Goal: Information Seeking & Learning: Learn about a topic

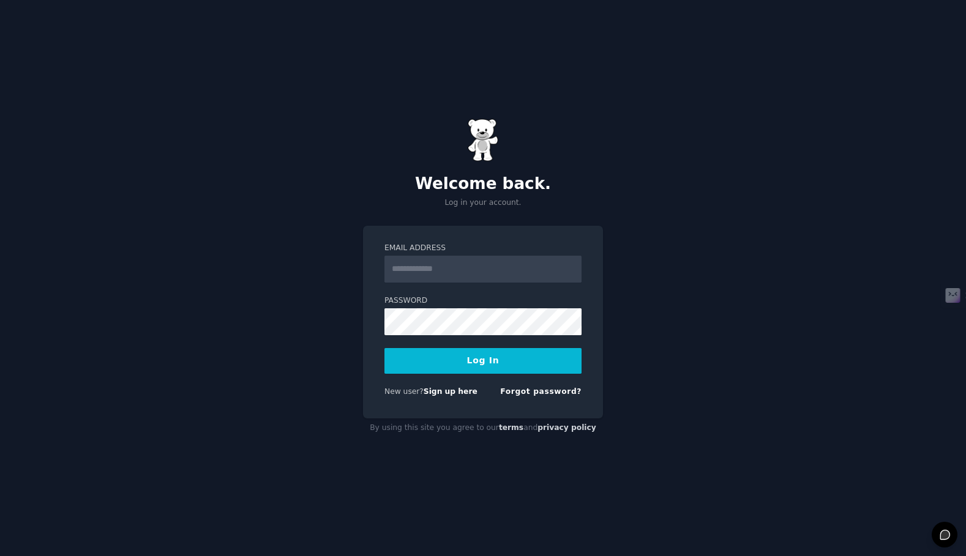
click at [485, 272] on input "Email Address" at bounding box center [482, 269] width 197 height 27
type input "**********"
click at [466, 365] on button "Log In" at bounding box center [482, 361] width 197 height 26
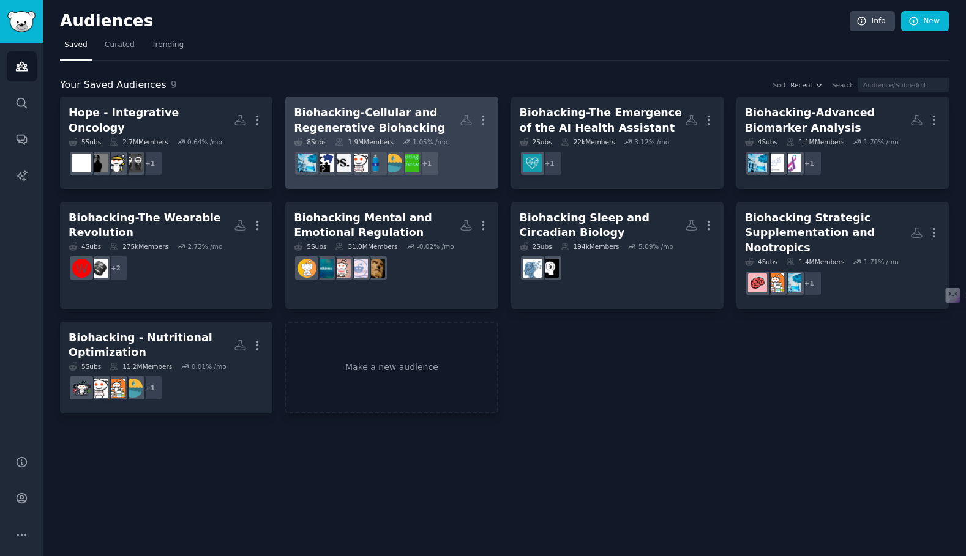
click at [376, 133] on div "Biohacking-Cellular and Regenerative Biohacking" at bounding box center [376, 120] width 165 height 30
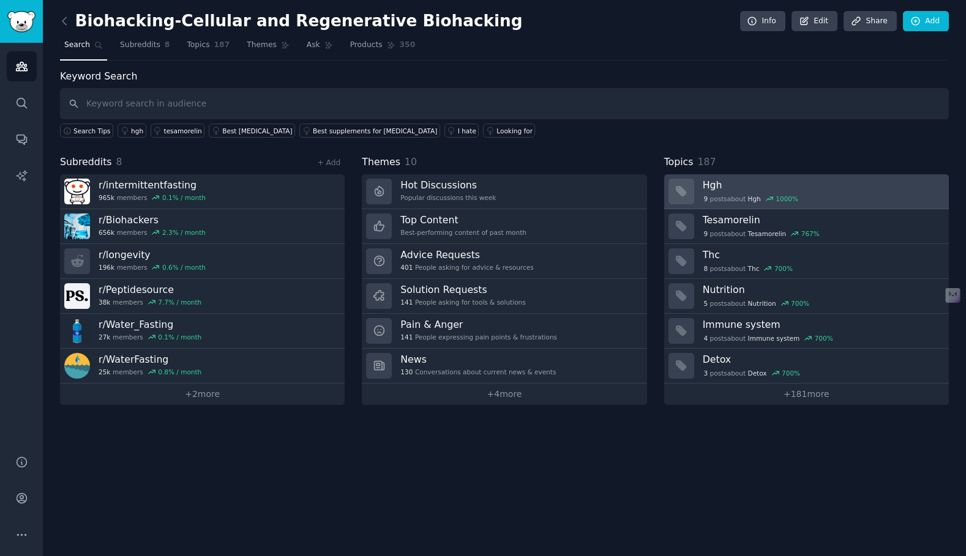
click at [784, 199] on div "1000 %" at bounding box center [786, 199] width 23 height 9
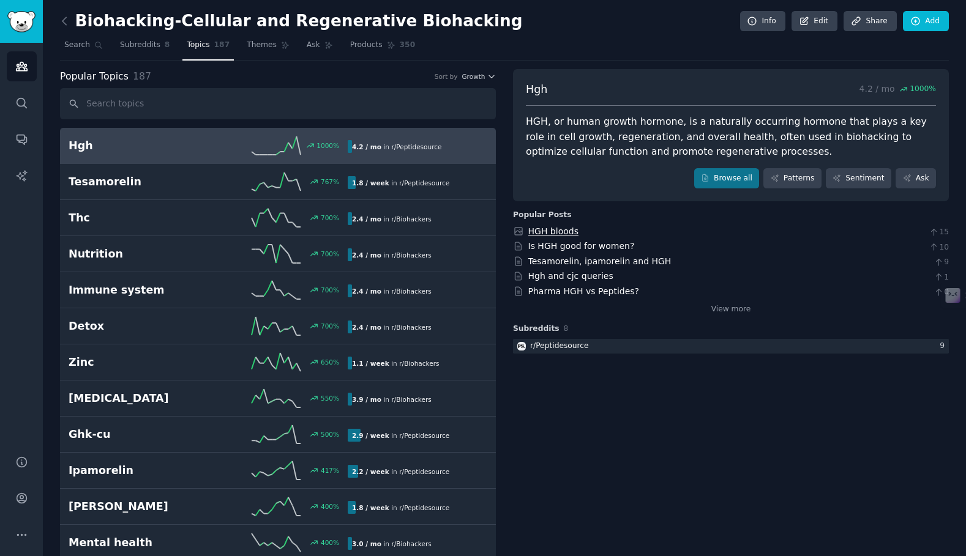
click at [552, 234] on link "HGH bloods" at bounding box center [553, 231] width 50 height 10
